Goal: Task Accomplishment & Management: Manage account settings

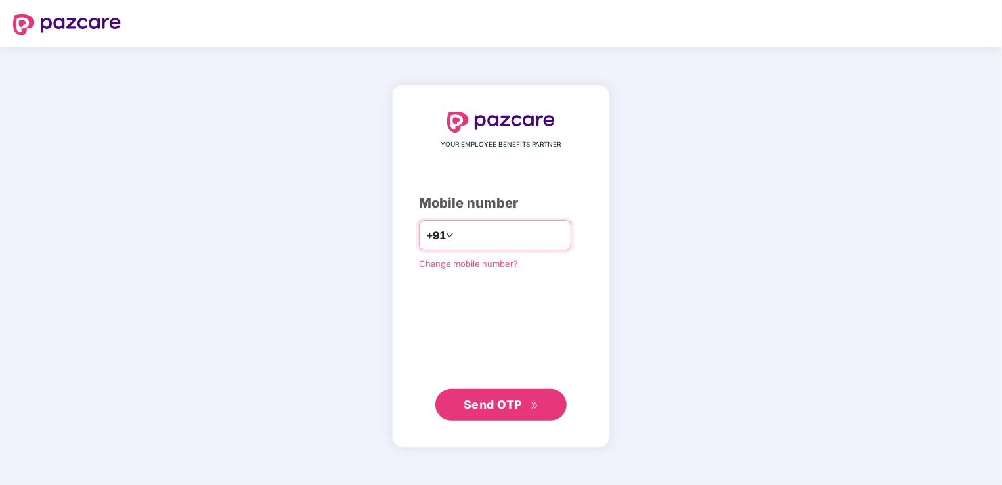
type input "**********"
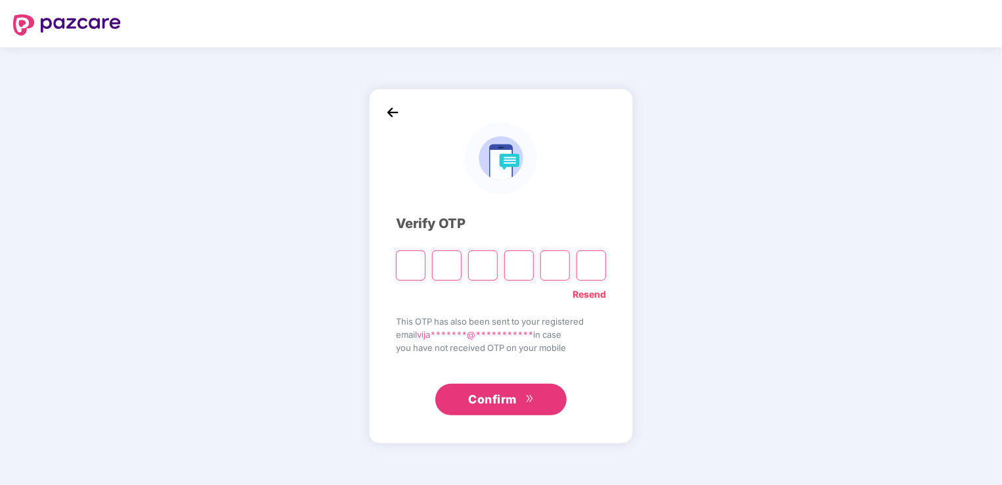
type input "*"
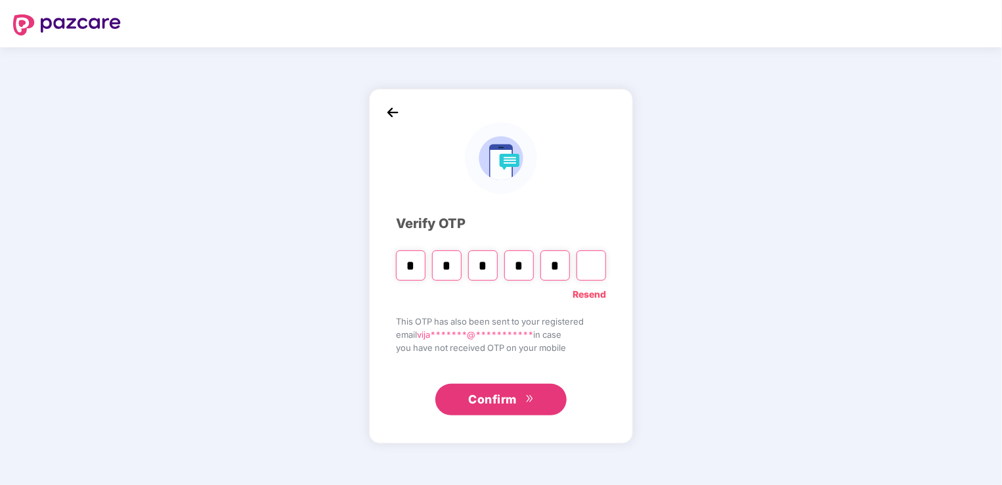
type input "*"
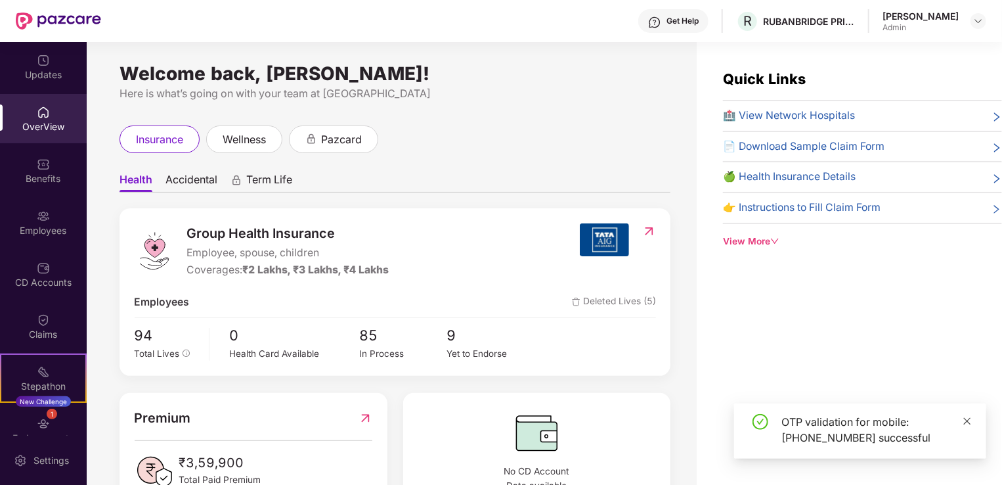
click at [970, 420] on icon "close" at bounding box center [966, 420] width 9 height 9
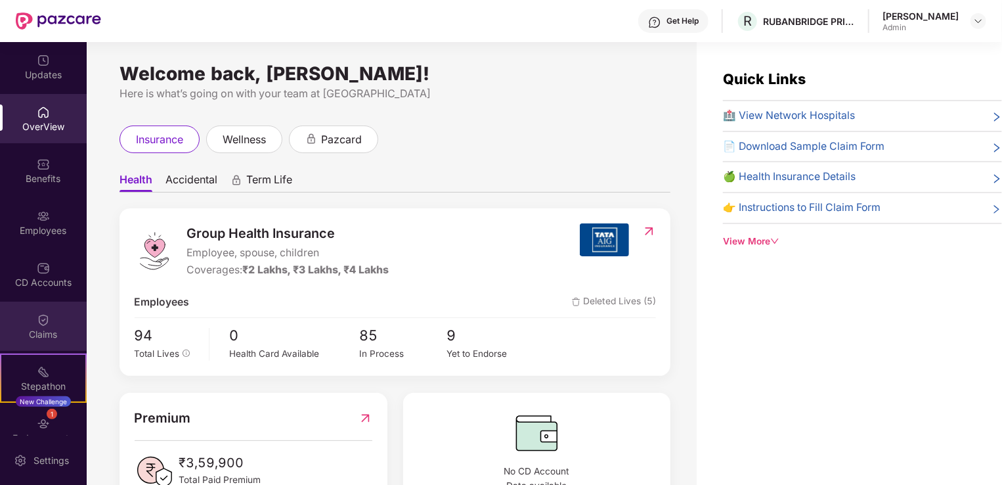
click at [42, 322] on img at bounding box center [43, 319] width 13 height 13
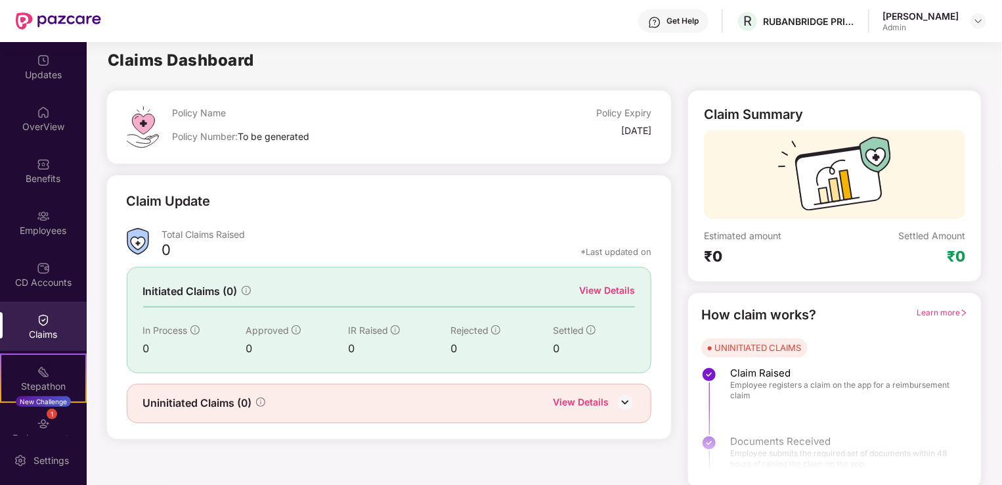
scroll to position [3, 0]
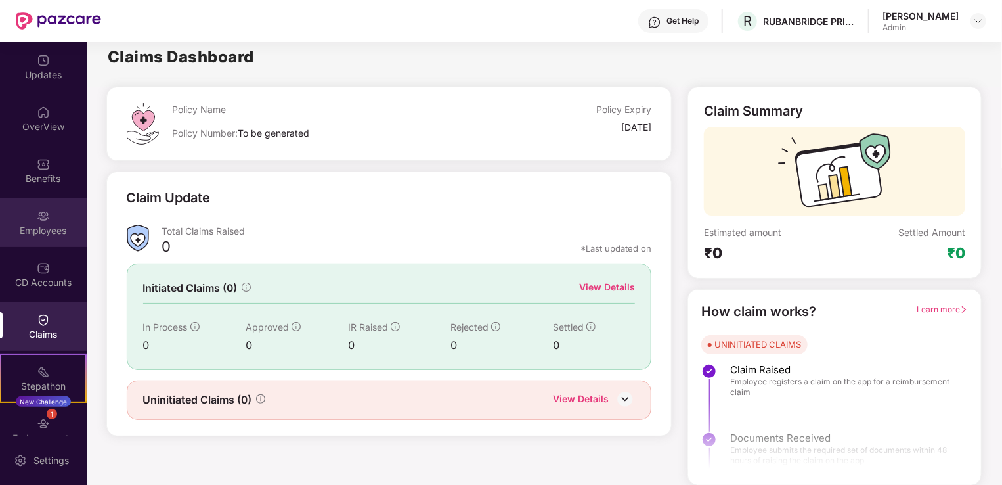
click at [42, 220] on img at bounding box center [43, 215] width 13 height 13
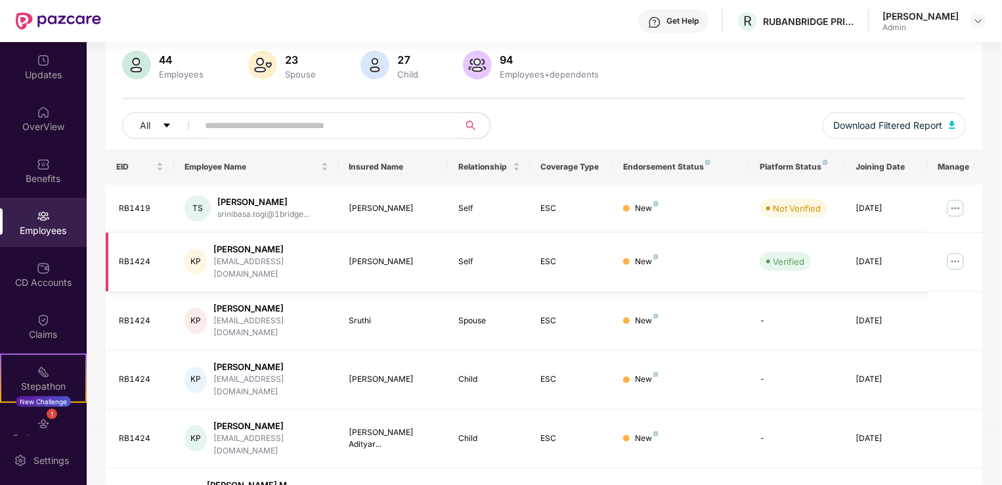
scroll to position [0, 0]
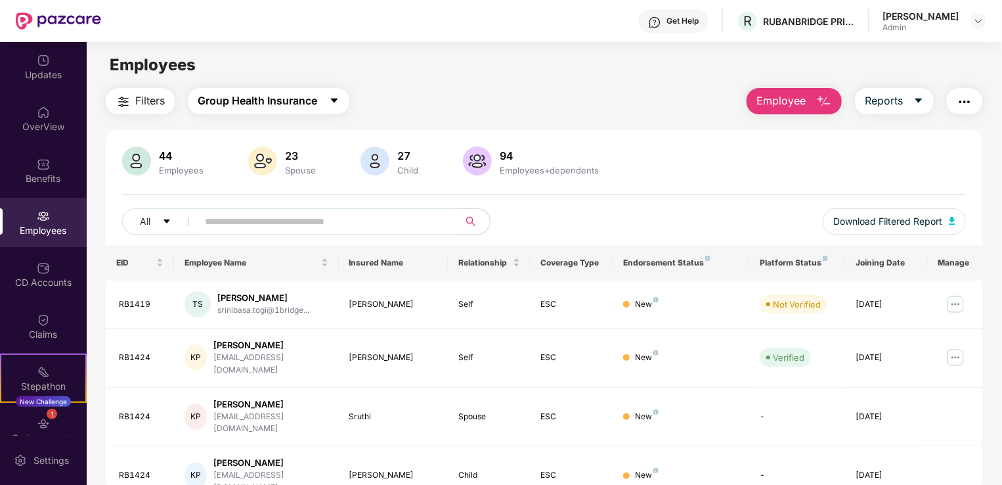
click at [343, 98] on button "Group Health Insurance" at bounding box center [269, 101] width 162 height 26
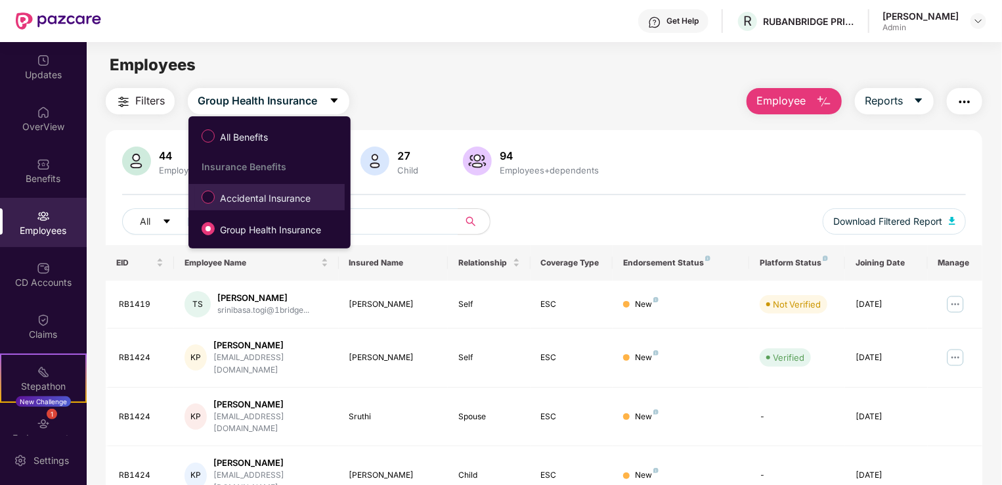
click at [256, 205] on span "Accidental Insurance" at bounding box center [265, 198] width 101 height 14
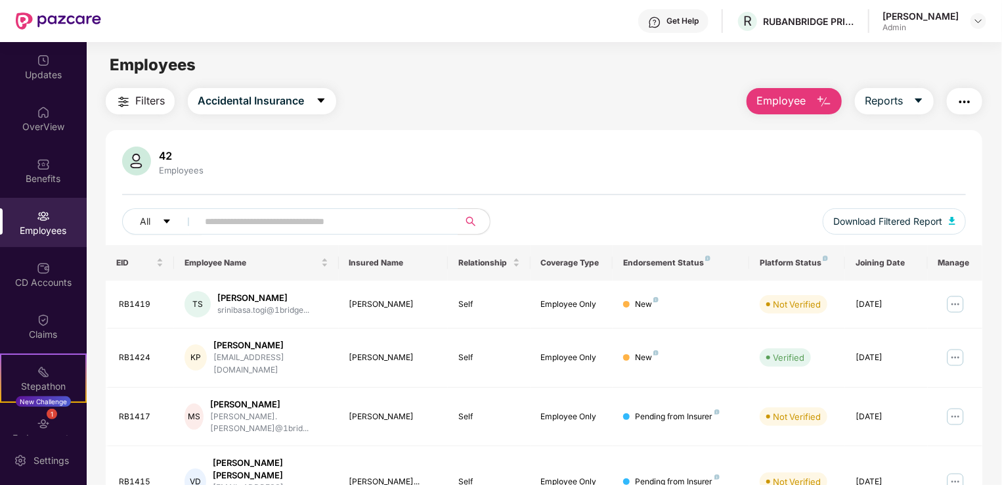
click at [48, 209] on div "Employees" at bounding box center [43, 222] width 87 height 49
click at [320, 98] on icon "caret-down" at bounding box center [321, 100] width 7 height 5
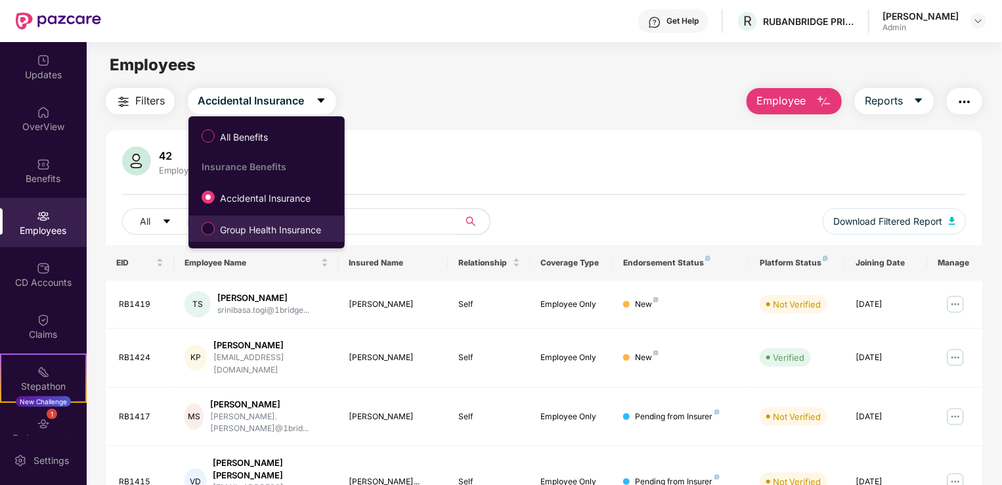
click at [246, 224] on span "Group Health Insurance" at bounding box center [271, 230] width 112 height 14
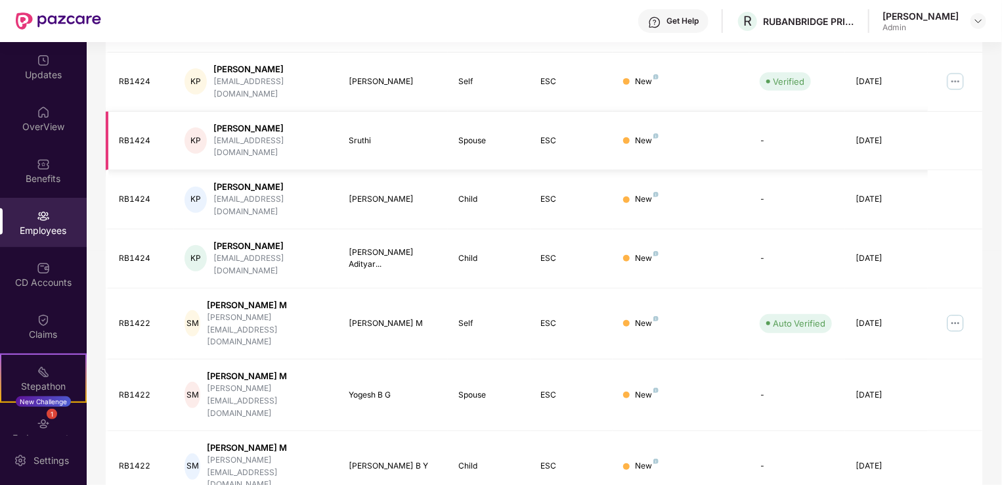
scroll to position [320, 0]
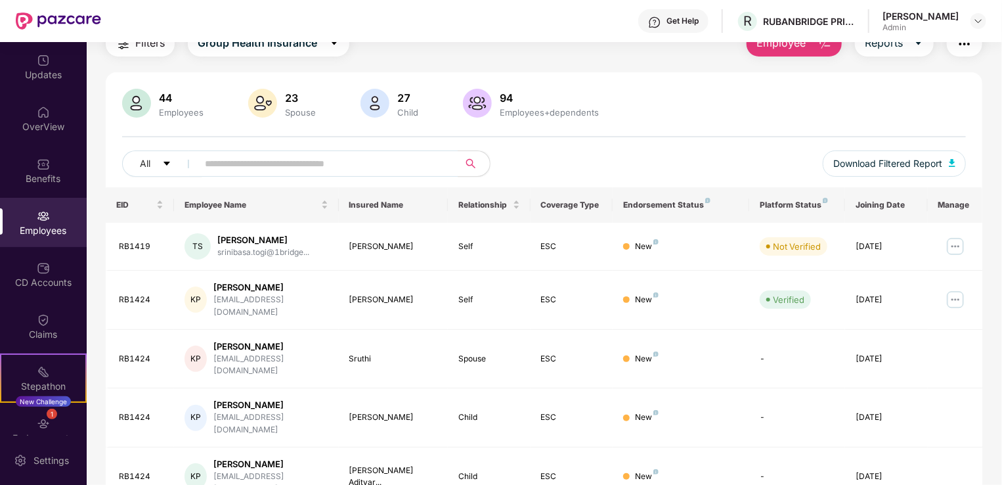
scroll to position [0, 0]
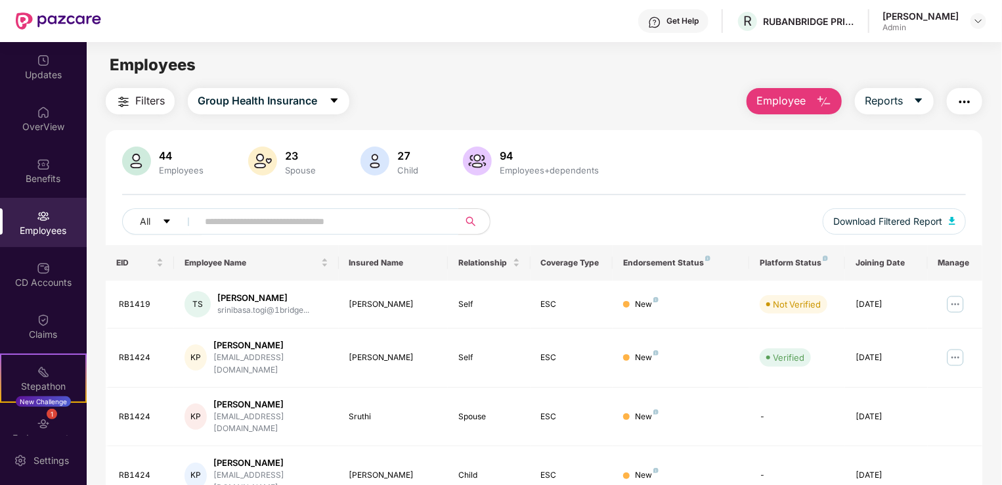
click at [273, 218] on input "text" at bounding box center [323, 221] width 236 height 20
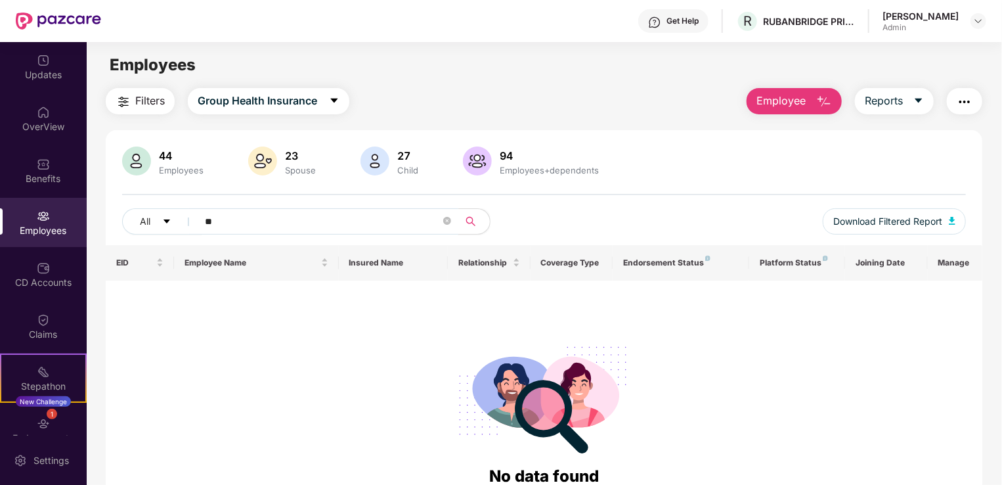
type input "*"
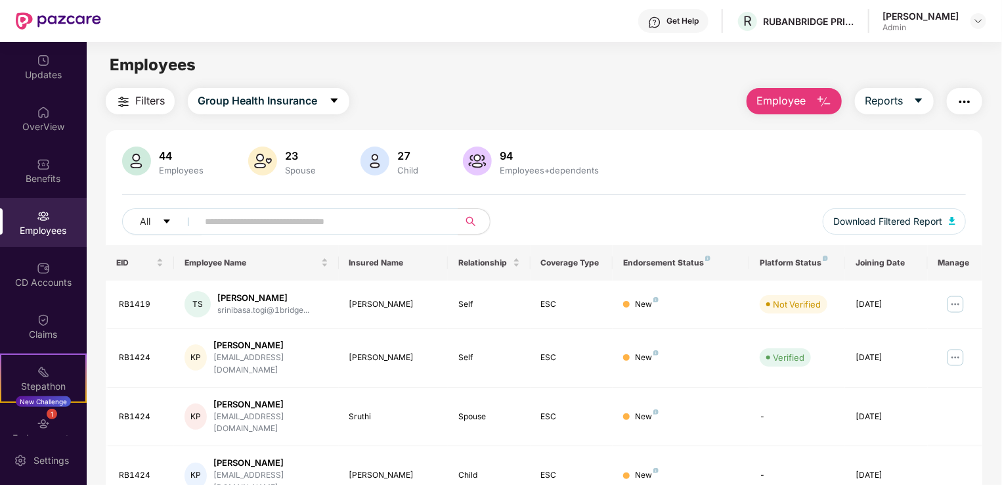
click at [822, 97] on img "button" at bounding box center [824, 102] width 16 height 16
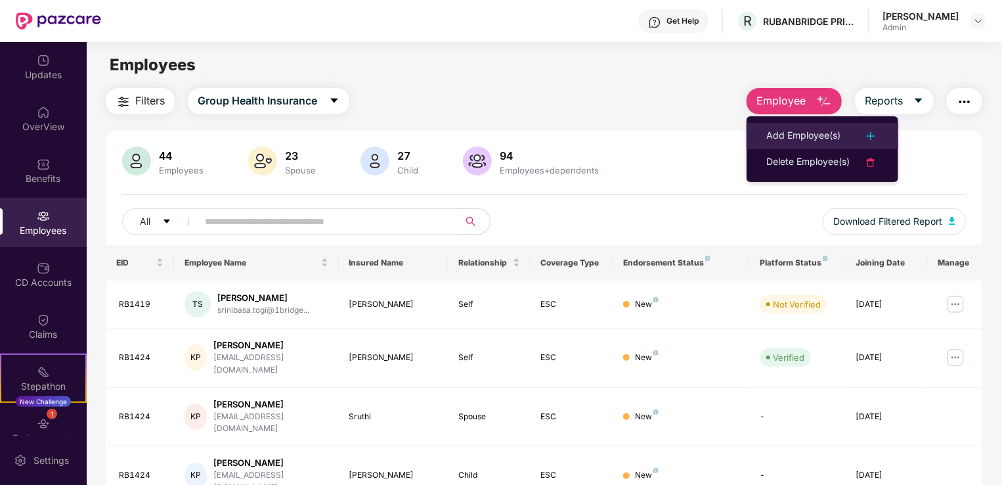
click at [798, 130] on div "Add Employee(s)" at bounding box center [803, 136] width 74 height 16
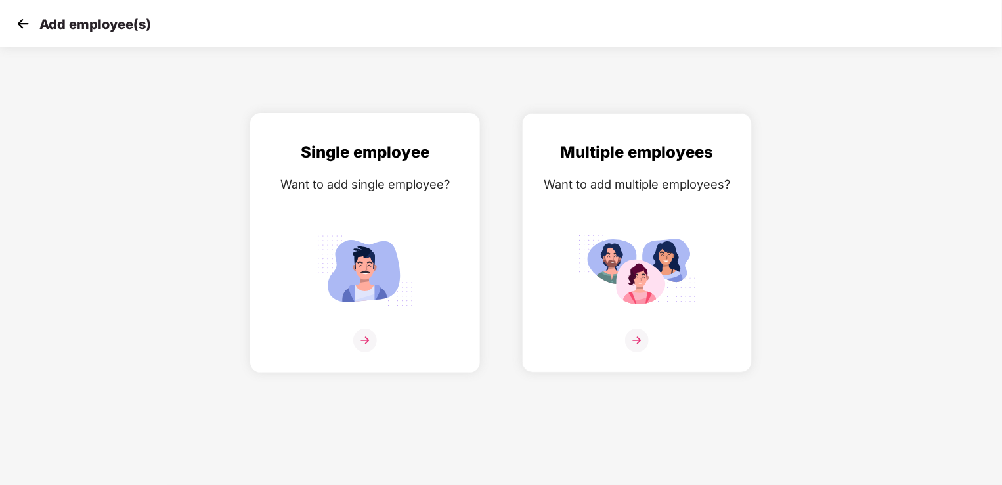
click at [363, 342] on img at bounding box center [365, 340] width 24 height 24
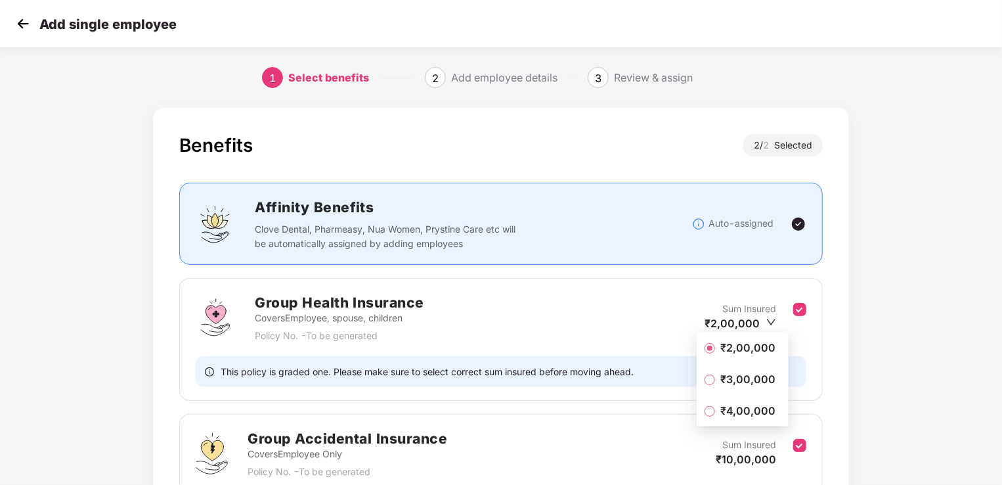
click at [737, 345] on span "₹2,00,000" at bounding box center [748, 347] width 66 height 14
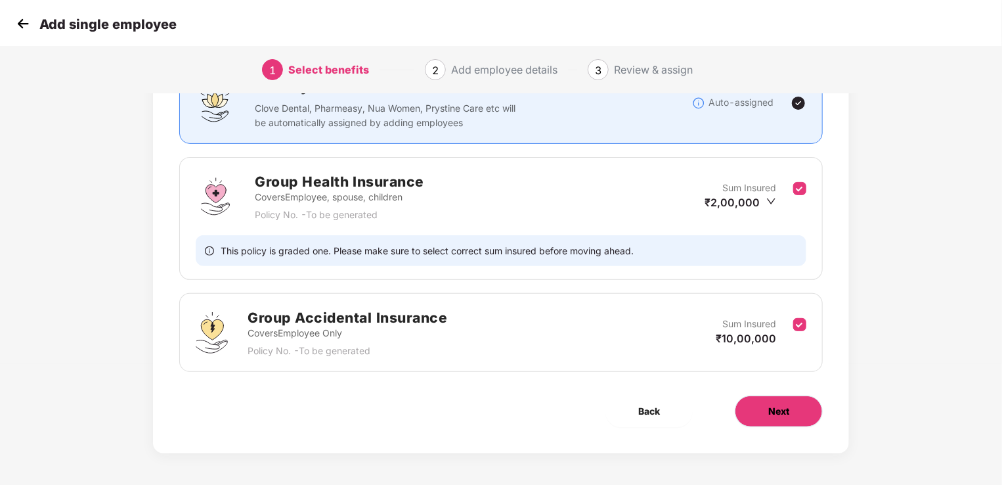
click at [752, 414] on button "Next" at bounding box center [779, 411] width 88 height 32
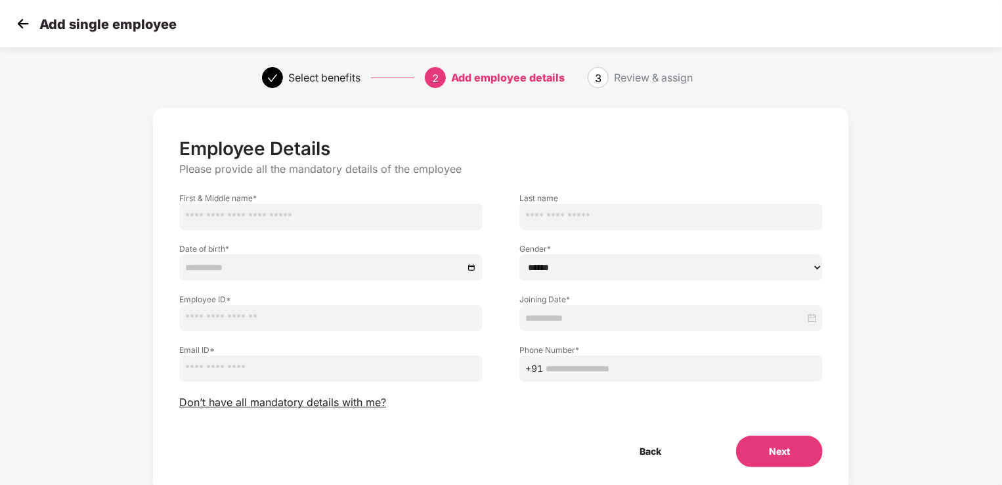
click at [312, 211] on input "text" at bounding box center [330, 217] width 303 height 26
click at [257, 213] on input "text" at bounding box center [330, 217] width 303 height 26
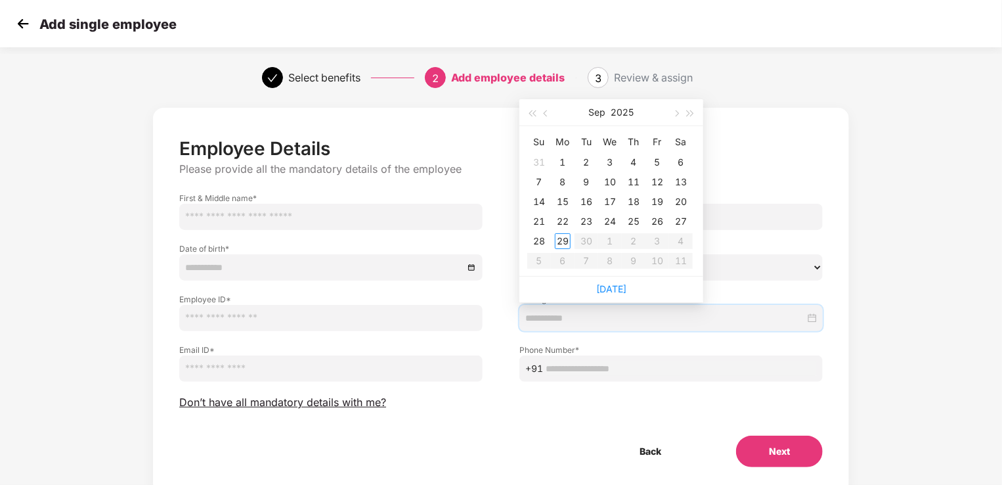
click at [760, 317] on input at bounding box center [665, 318] width 280 height 14
type input "**********"
click at [544, 112] on span "button" at bounding box center [547, 113] width 7 height 7
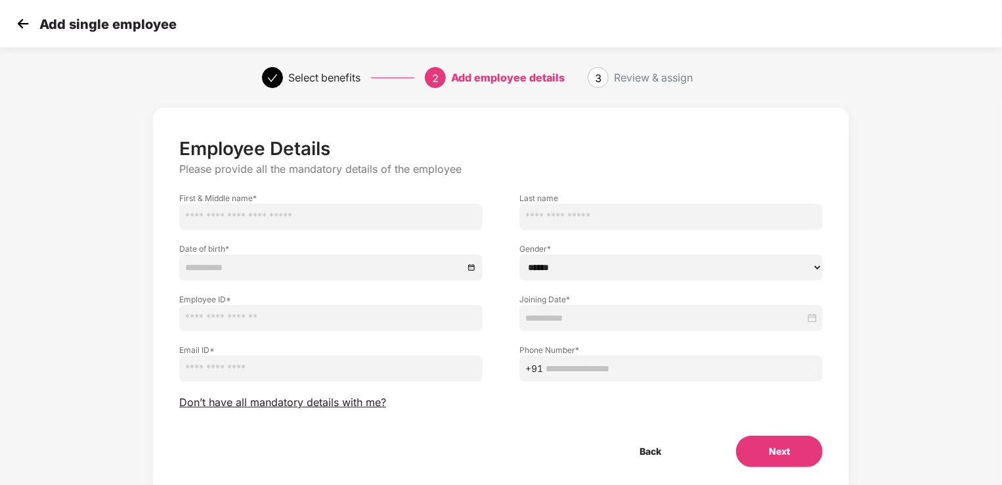
click at [489, 154] on p "Employee Details" at bounding box center [500, 148] width 643 height 22
click at [654, 316] on input at bounding box center [665, 318] width 280 height 14
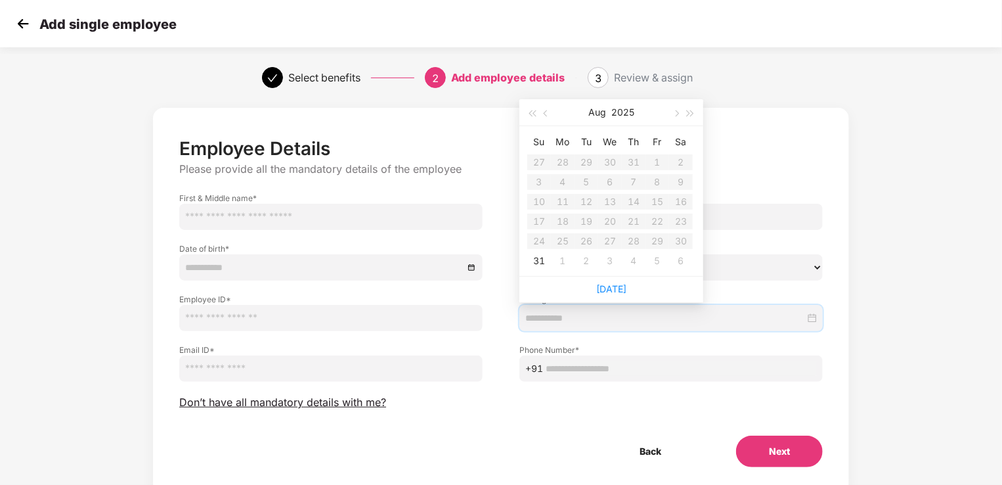
type input "**********"
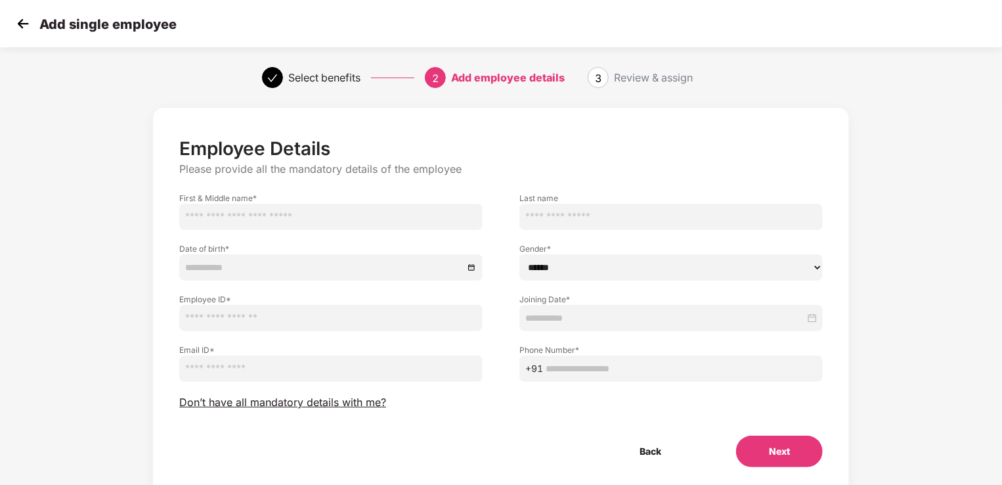
click at [22, 22] on img at bounding box center [23, 24] width 20 height 20
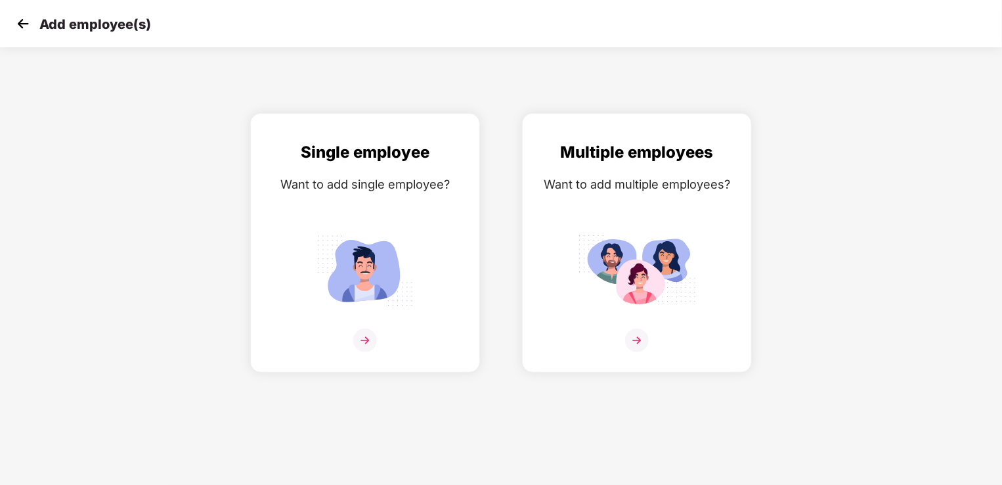
click at [20, 28] on img at bounding box center [23, 24] width 20 height 20
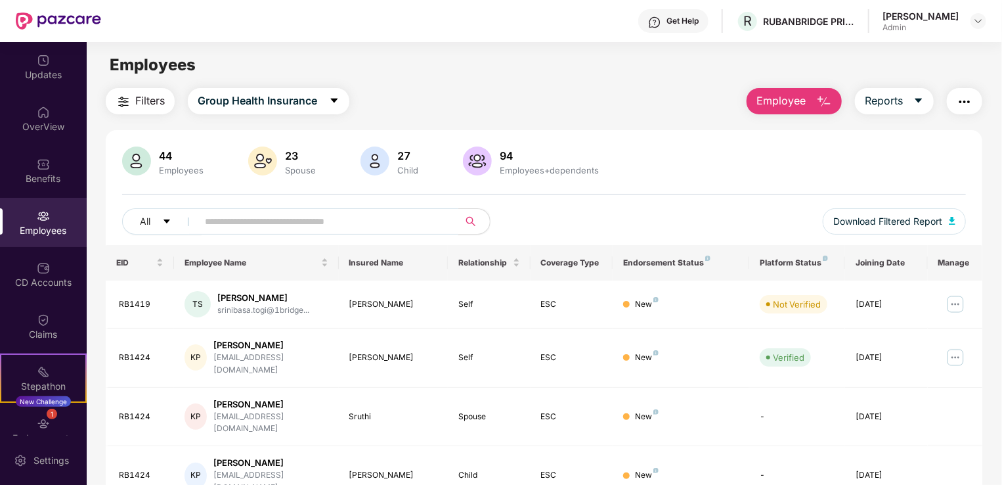
click at [345, 221] on input "text" at bounding box center [323, 221] width 236 height 20
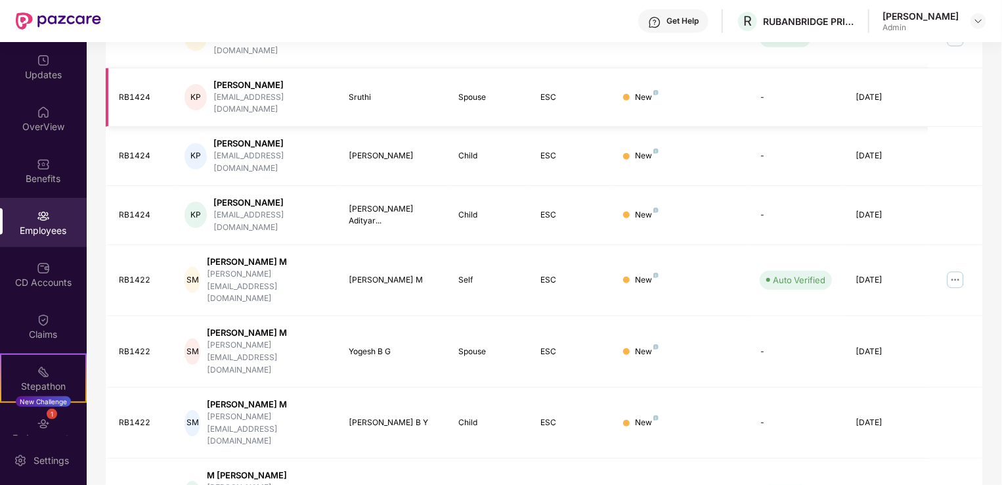
scroll to position [320, 0]
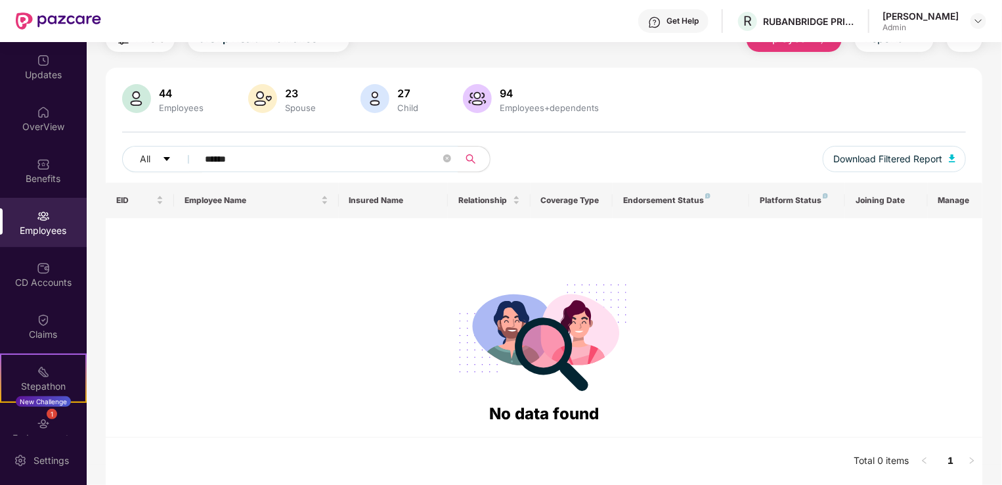
scroll to position [42, 0]
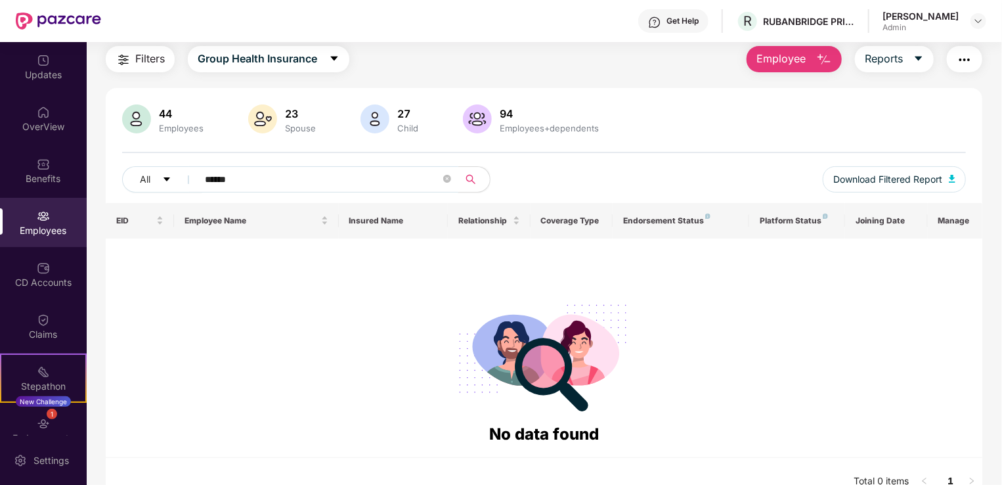
click at [316, 175] on input "******" at bounding box center [323, 179] width 236 height 20
type input "*"
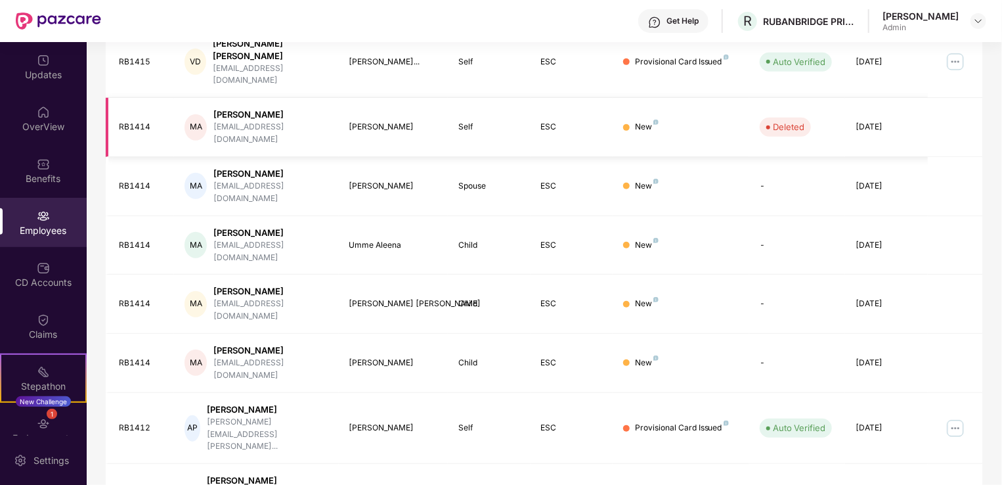
scroll to position [320, 0]
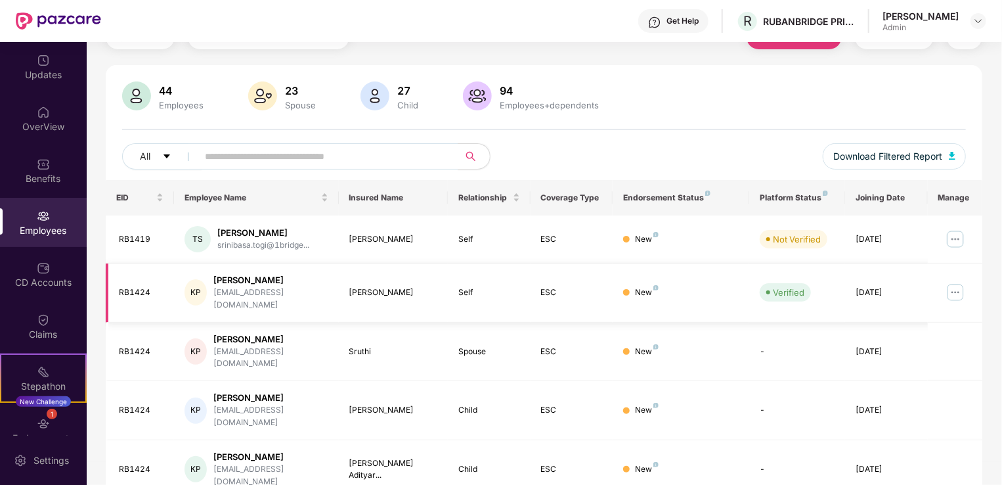
scroll to position [0, 0]
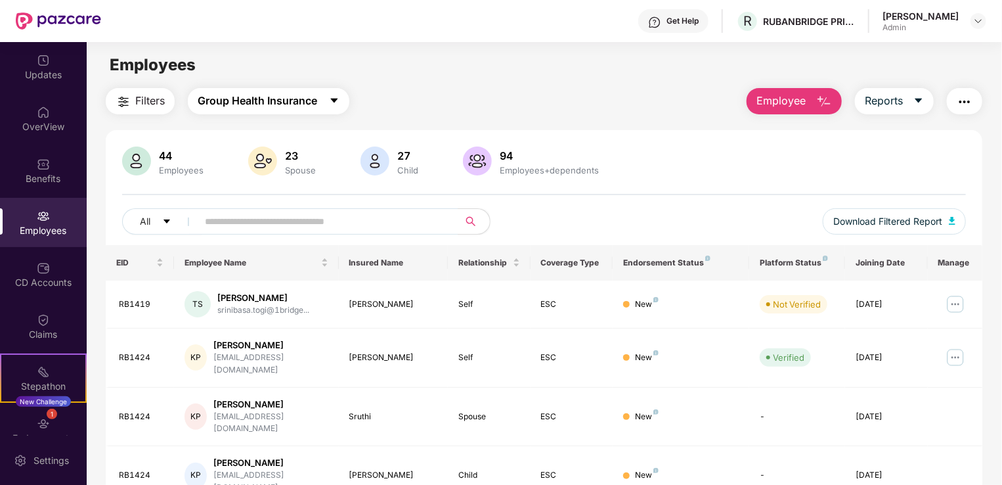
click at [334, 99] on icon "caret-down" at bounding box center [334, 100] width 7 height 5
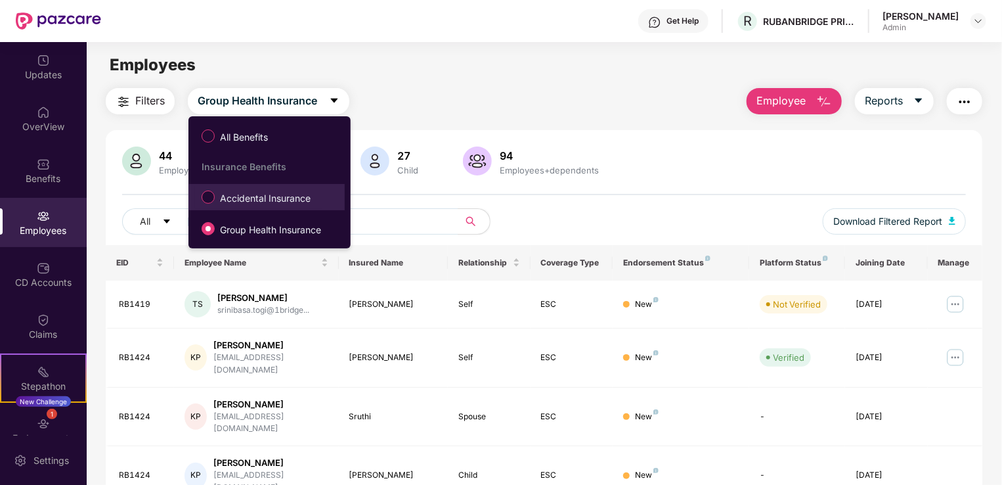
click at [251, 200] on span "Accidental Insurance" at bounding box center [265, 198] width 101 height 14
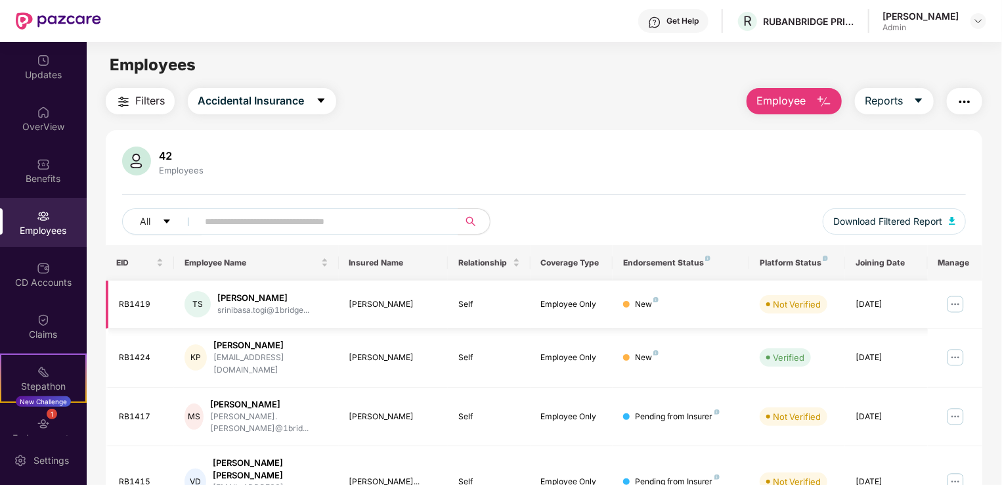
scroll to position [320, 0]
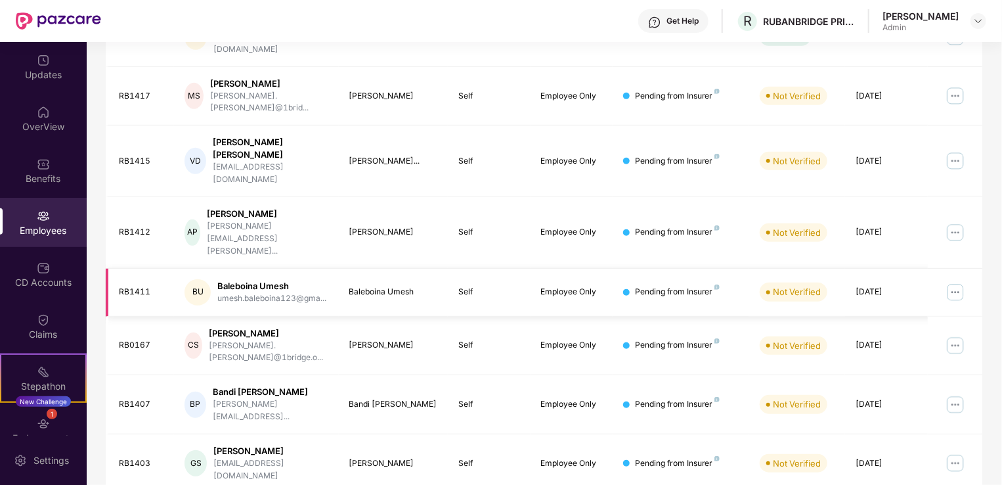
click at [953, 282] on img at bounding box center [955, 292] width 21 height 21
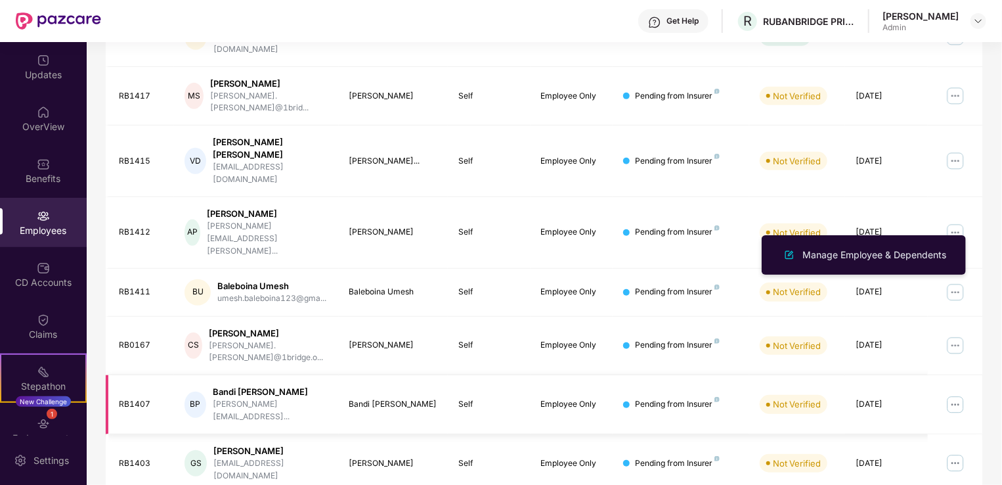
click at [957, 394] on img at bounding box center [955, 404] width 21 height 21
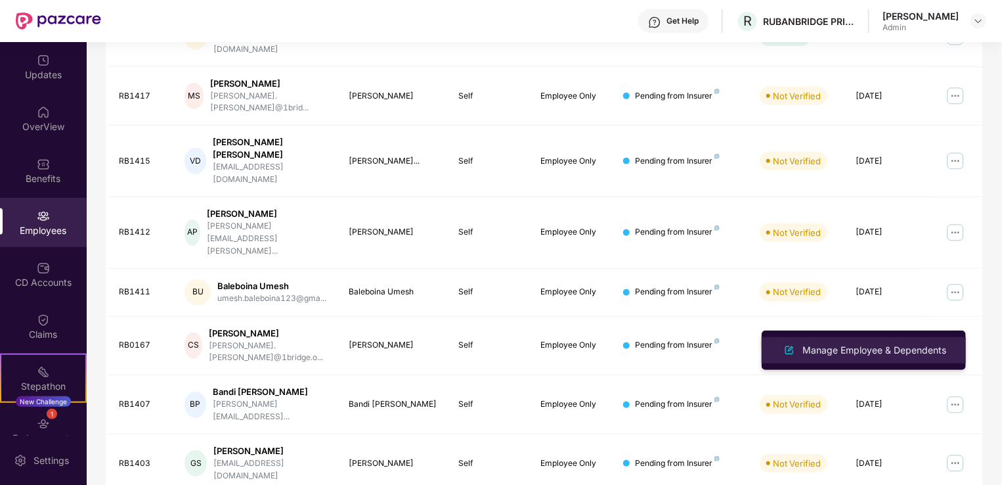
click at [803, 344] on div "Manage Employee & Dependents" at bounding box center [874, 350] width 149 height 14
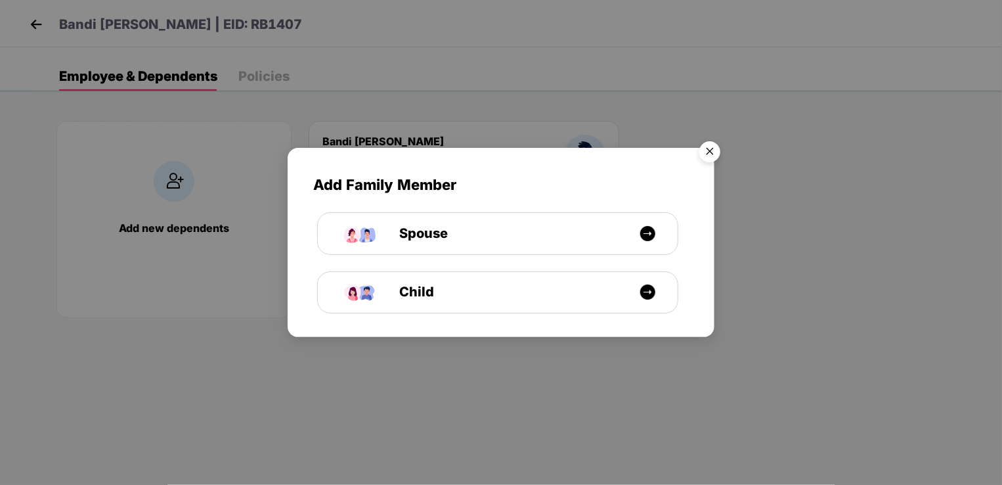
click at [710, 150] on img "Close" at bounding box center [709, 153] width 37 height 37
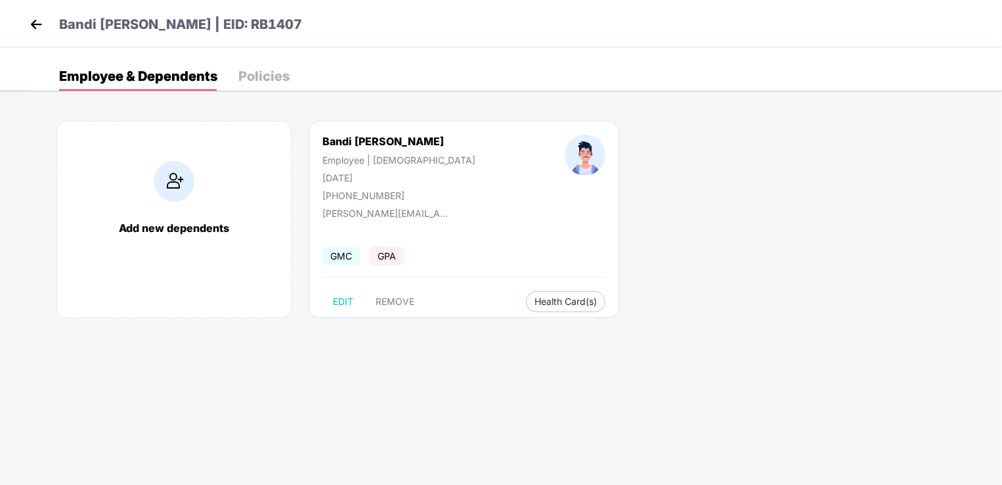
click at [268, 77] on div "Policies" at bounding box center [263, 76] width 51 height 13
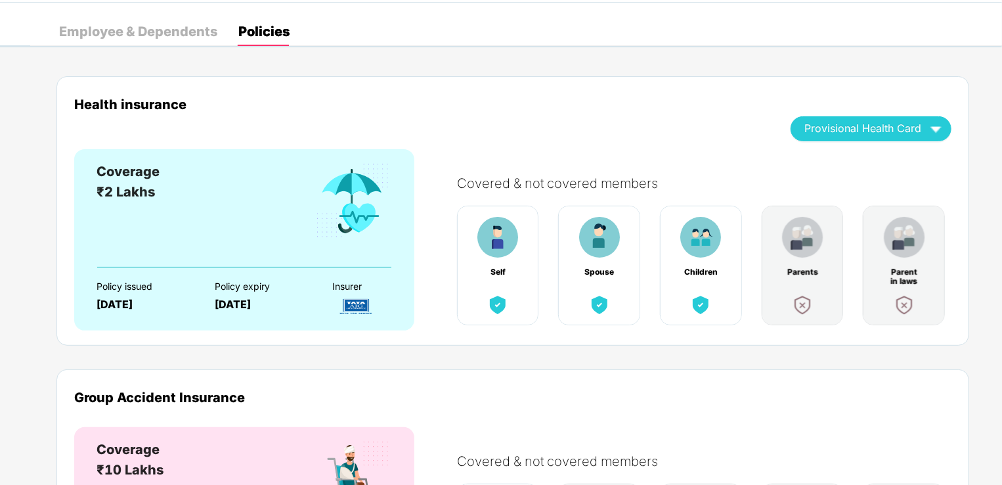
scroll to position [0, 0]
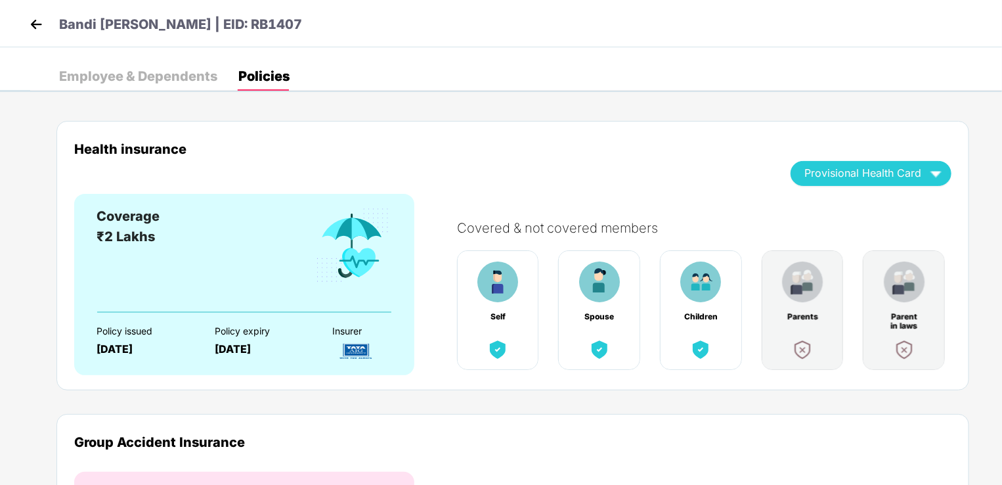
click at [34, 25] on img at bounding box center [36, 24] width 20 height 20
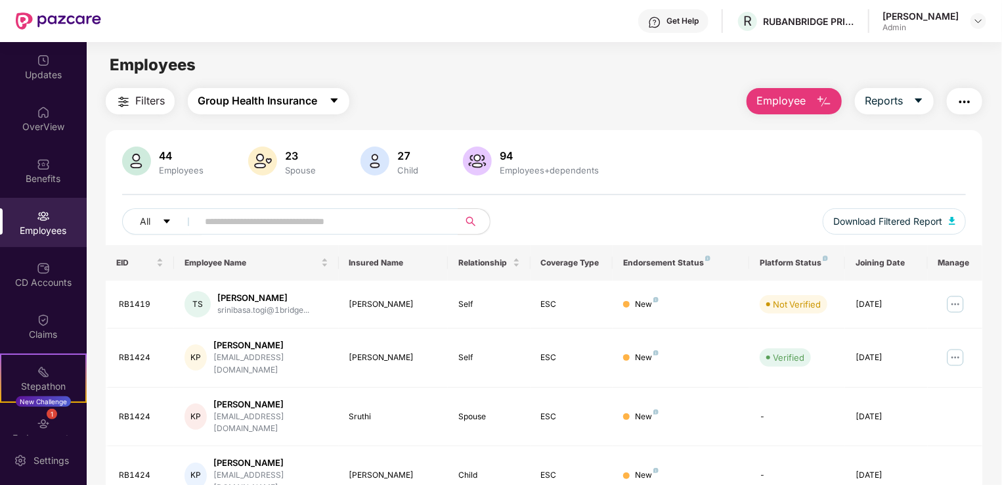
click at [343, 101] on button "Group Health Insurance" at bounding box center [269, 101] width 162 height 26
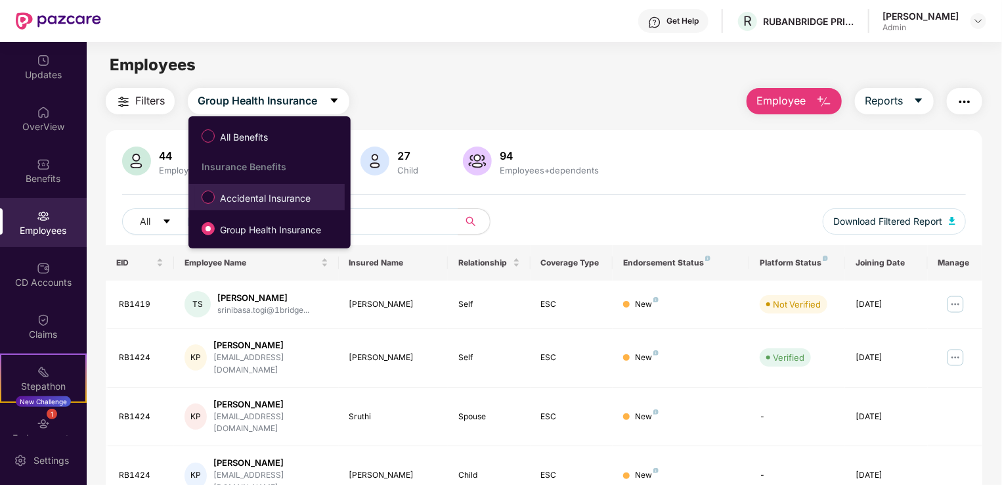
click at [284, 200] on span "Accidental Insurance" at bounding box center [265, 198] width 101 height 14
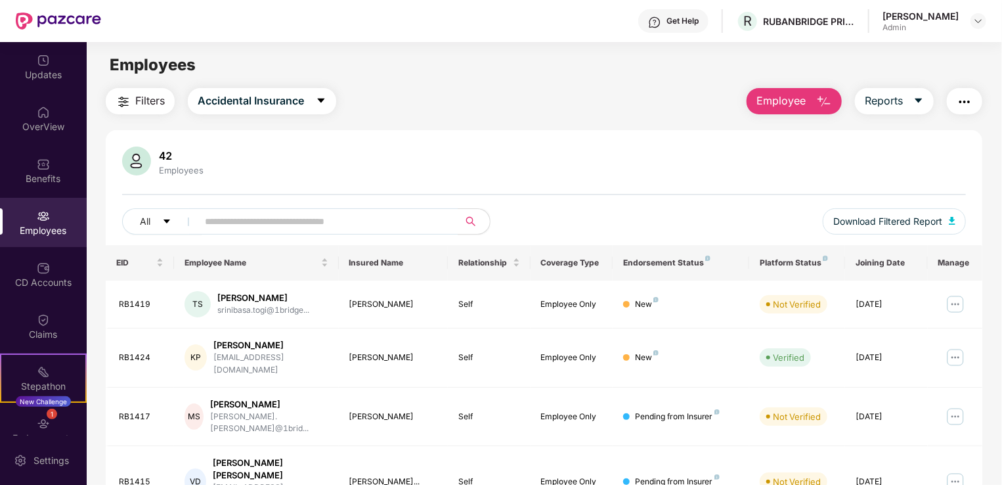
click at [47, 223] on div "Employees" at bounding box center [43, 222] width 87 height 49
click at [37, 210] on img at bounding box center [43, 215] width 13 height 13
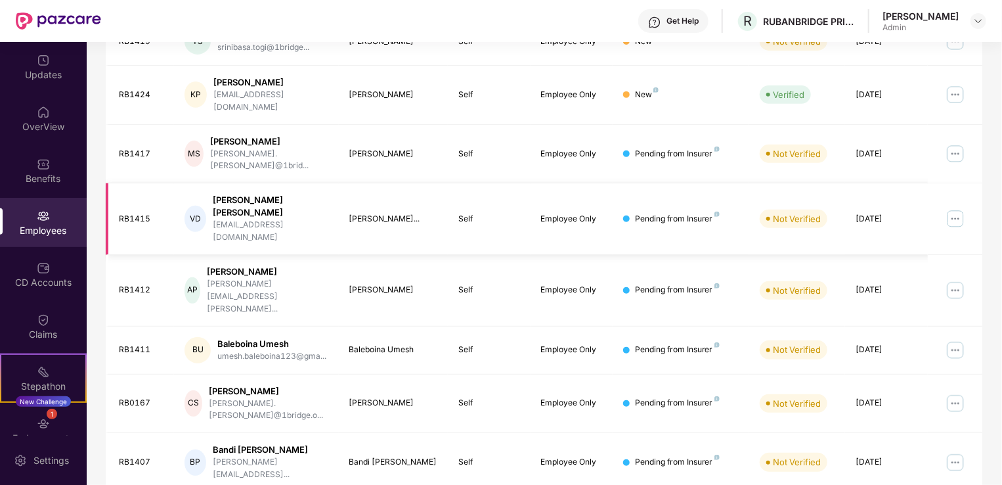
scroll to position [320, 0]
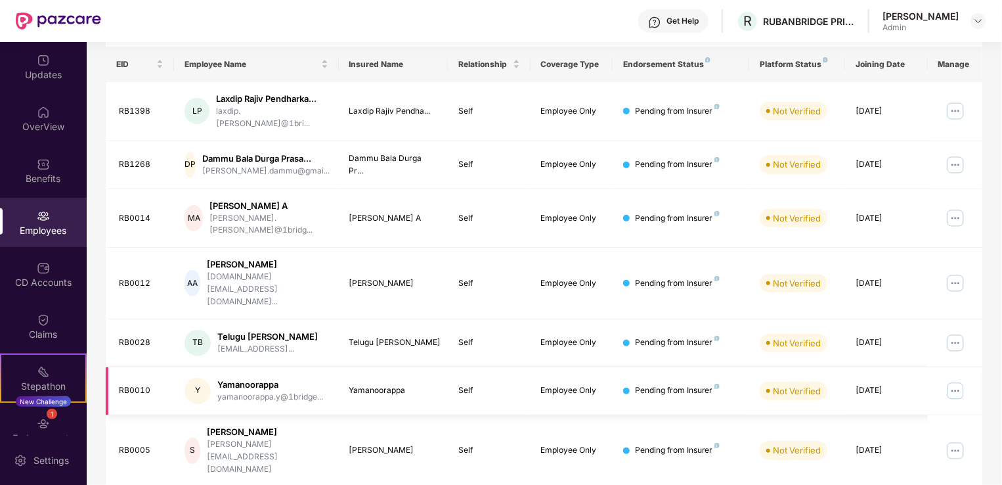
scroll to position [202, 0]
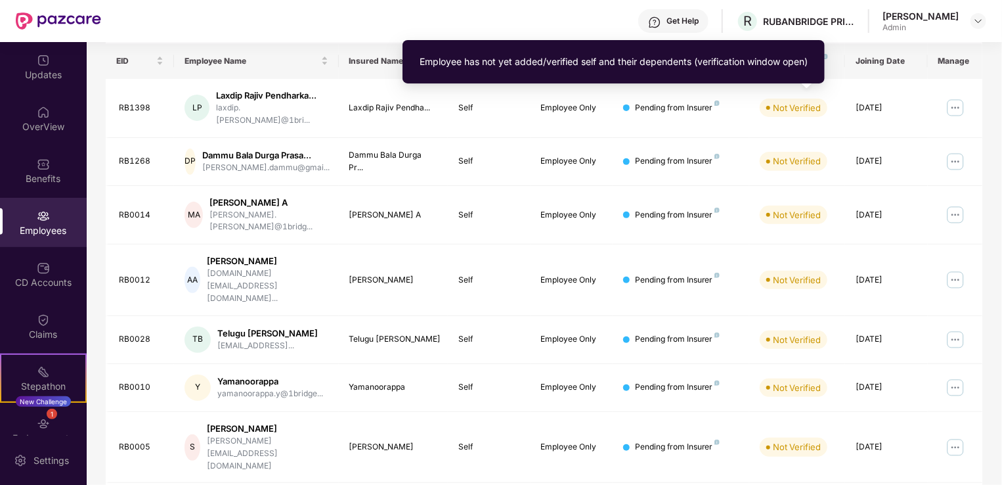
click at [764, 58] on div "Employee has not yet added/verified self and their dependents (verification win…" at bounding box center [614, 61] width 388 height 14
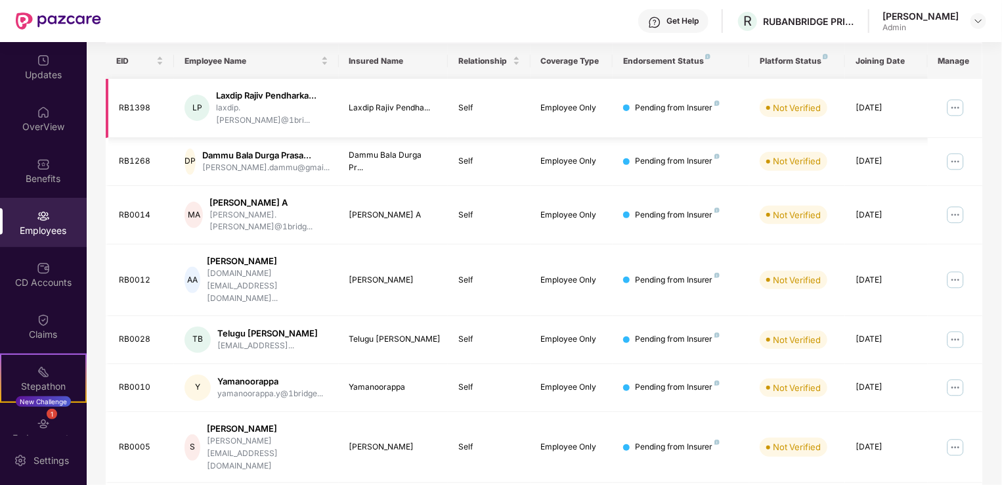
click at [953, 99] on img at bounding box center [955, 107] width 21 height 21
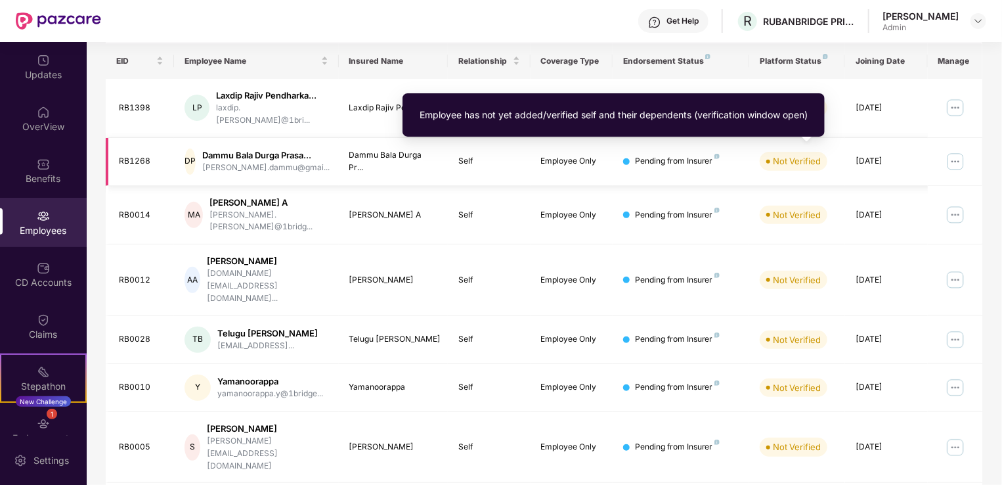
click at [777, 162] on span "Not Verified" at bounding box center [794, 161] width 68 height 18
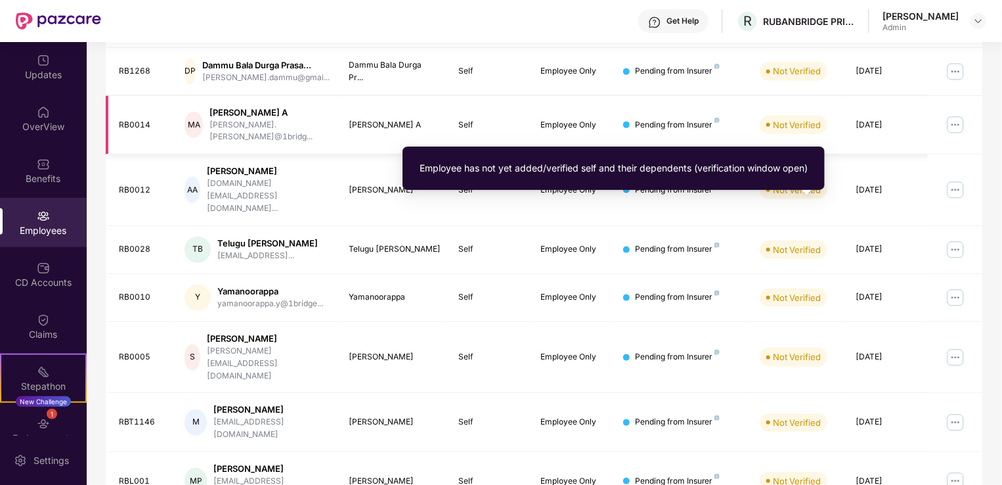
scroll to position [331, 0]
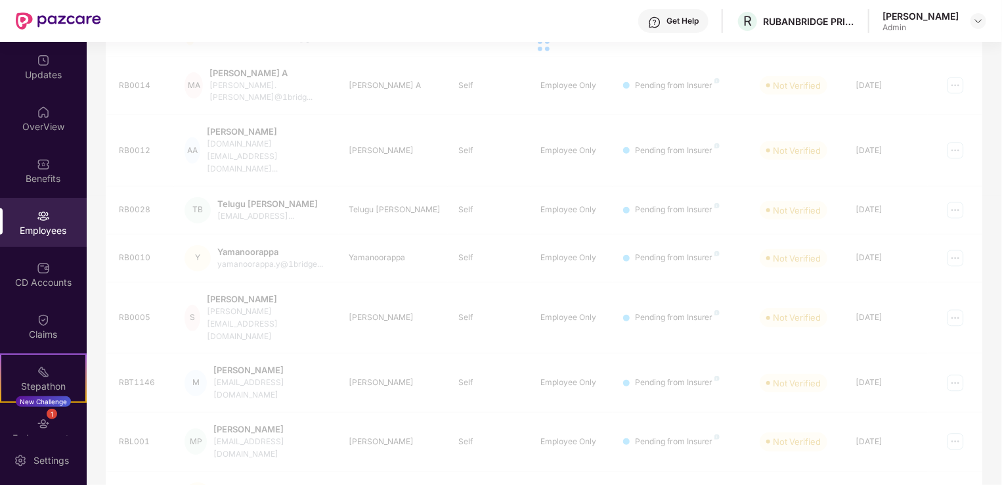
scroll to position [320, 0]
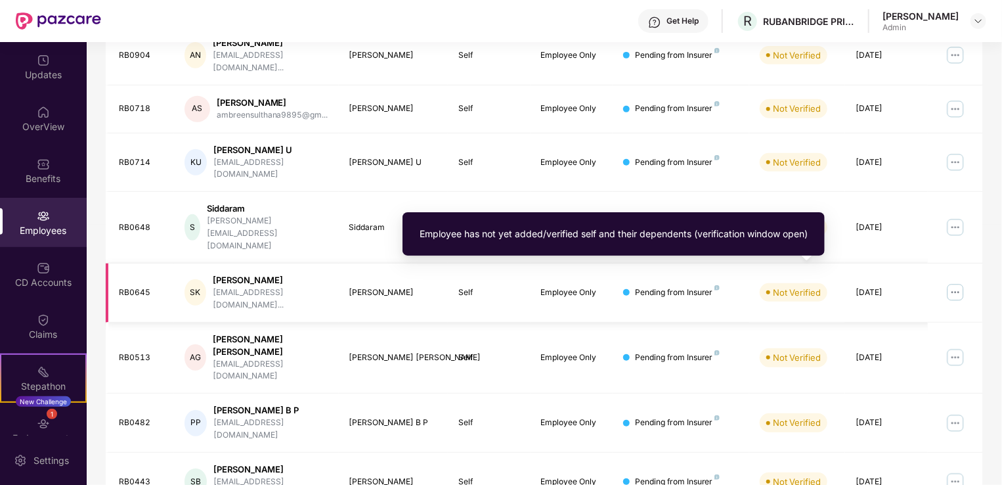
scroll to position [318, 0]
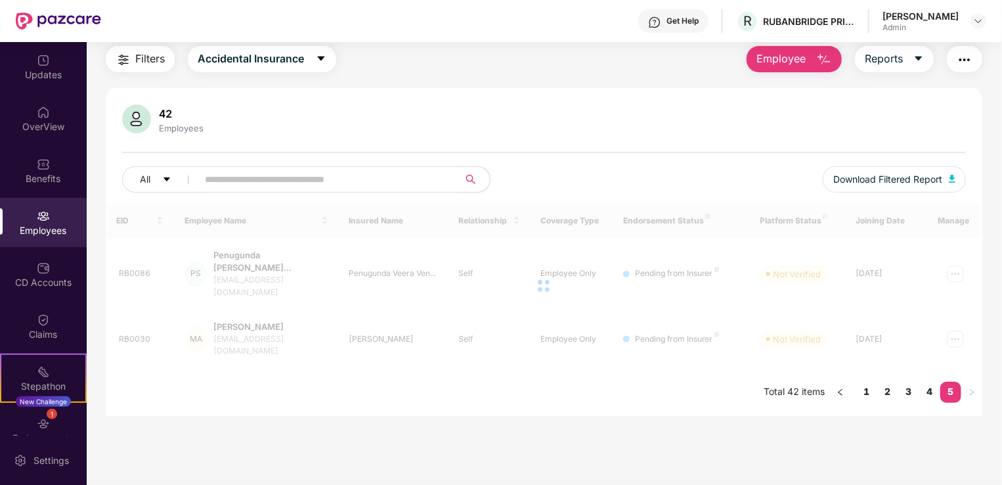
scroll to position [42, 0]
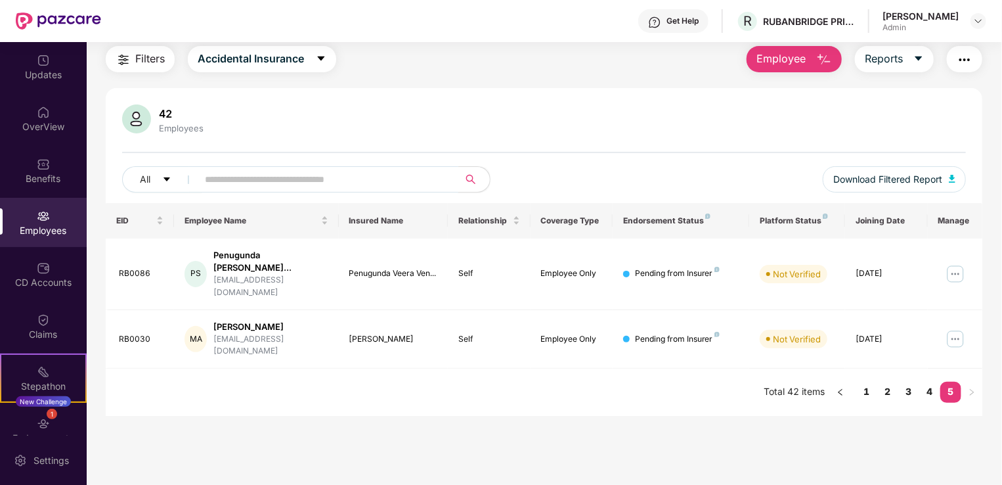
click at [301, 175] on input "text" at bounding box center [323, 179] width 236 height 20
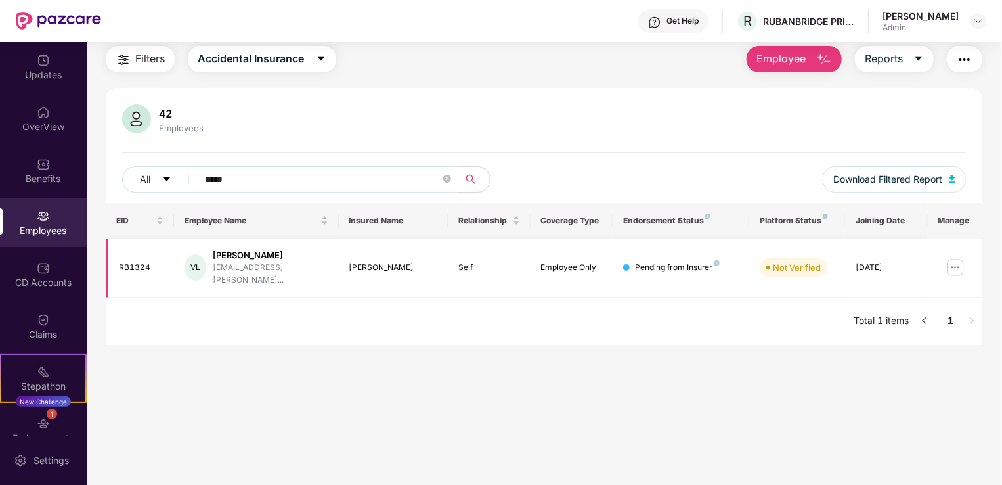
type input "*****"
click at [368, 261] on div "[PERSON_NAME]" at bounding box center [393, 267] width 89 height 12
click at [958, 259] on img at bounding box center [955, 267] width 21 height 21
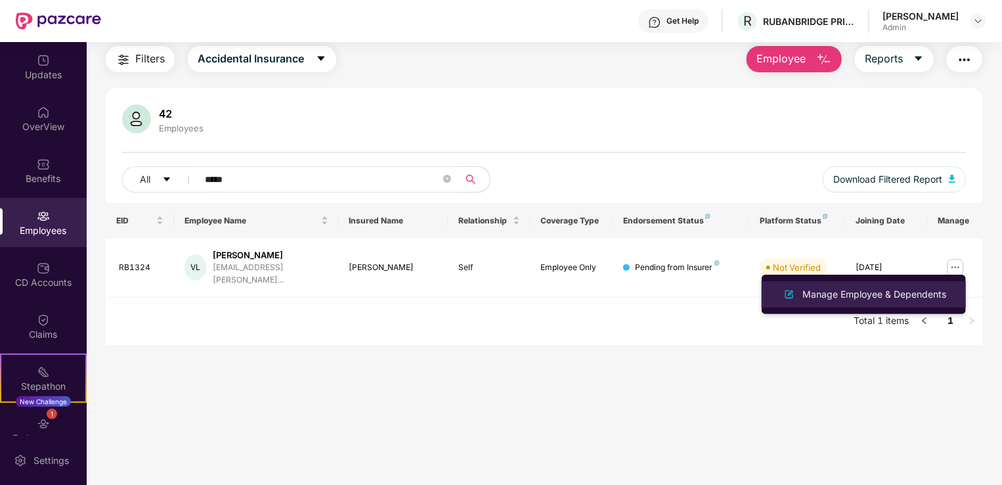
click at [880, 295] on div "Manage Employee & Dependents" at bounding box center [874, 294] width 149 height 14
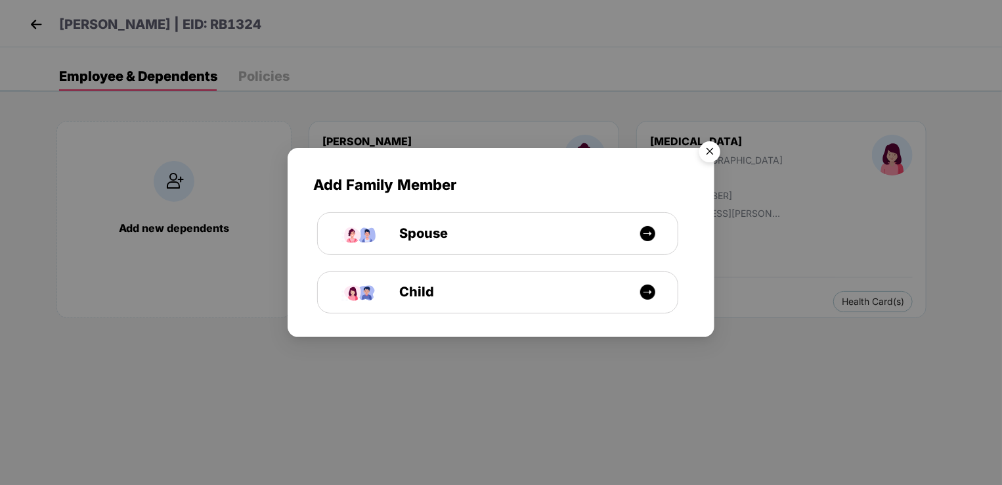
click at [710, 148] on img "Close" at bounding box center [709, 153] width 37 height 37
